Goal: Find specific page/section: Find specific page/section

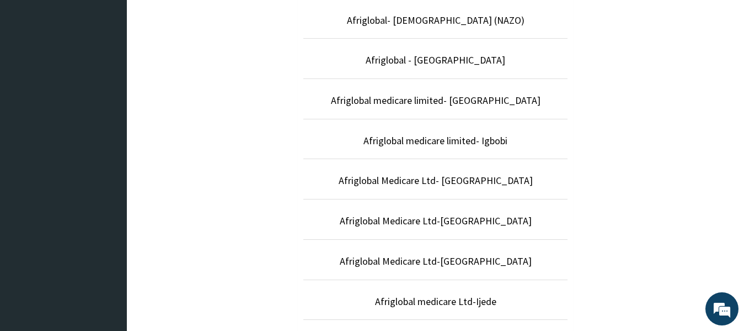
scroll to position [338, 0]
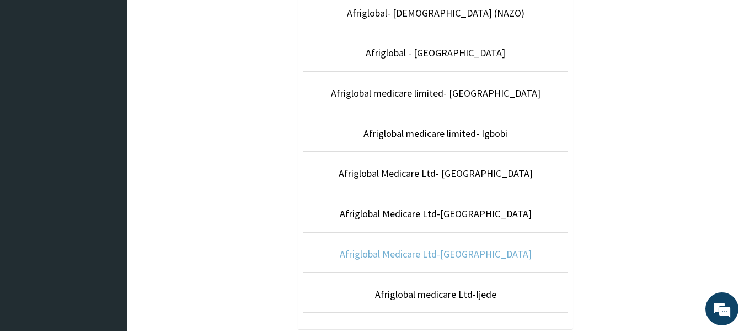
click at [442, 252] on link "Afriglobal Medicare Ltd-[GEOGRAPHIC_DATA]" at bounding box center [436, 253] width 192 height 13
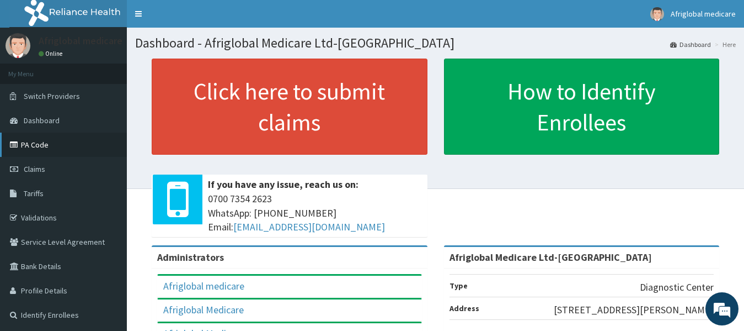
click at [35, 147] on link "PA Code" at bounding box center [63, 144] width 127 height 24
